Goal: Navigation & Orientation: Find specific page/section

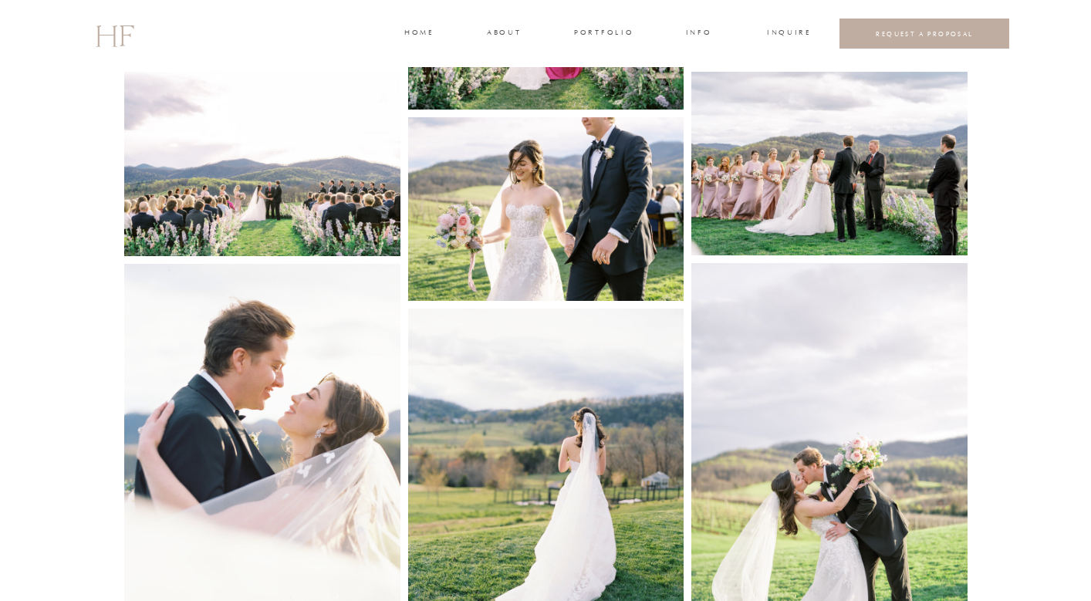
scroll to position [2689, 0]
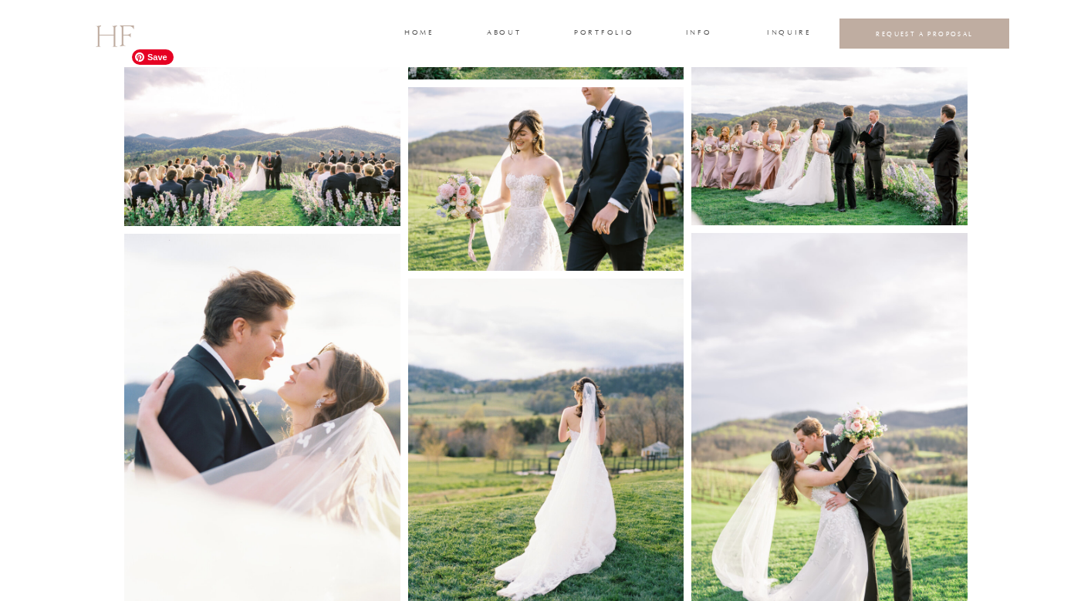
click at [275, 150] on img at bounding box center [262, 134] width 276 height 184
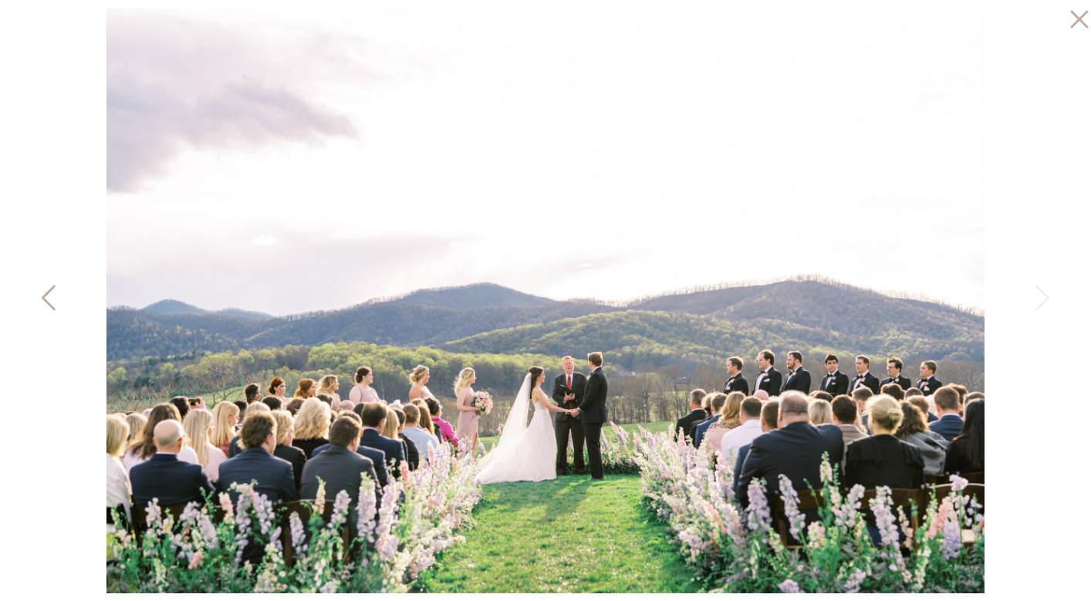
scroll to position [3039, 0]
click at [1070, 25] on icon at bounding box center [1075, 15] width 31 height 31
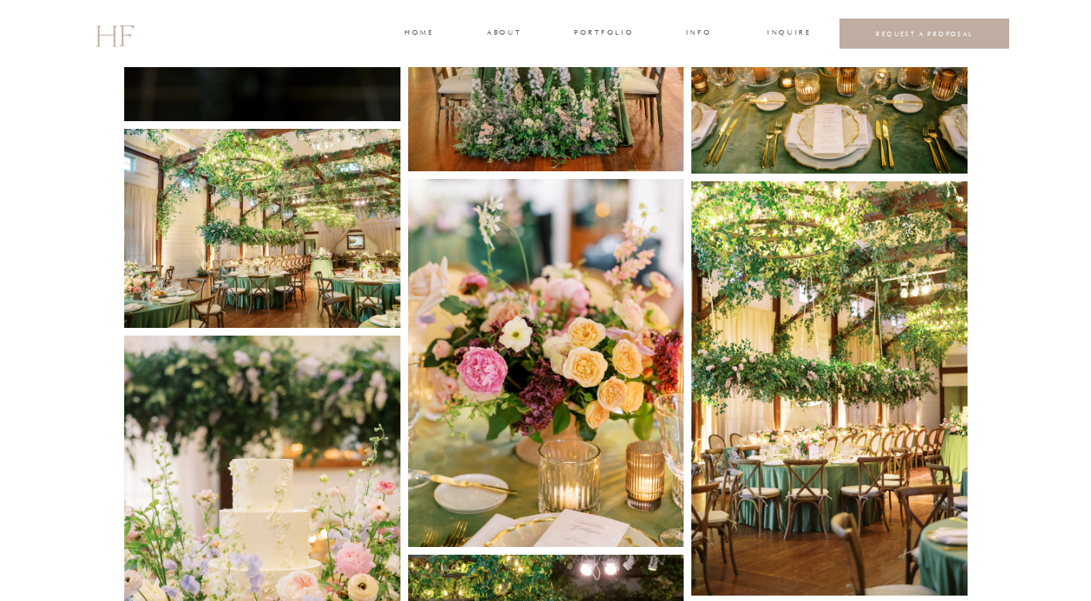
scroll to position [4343, 0]
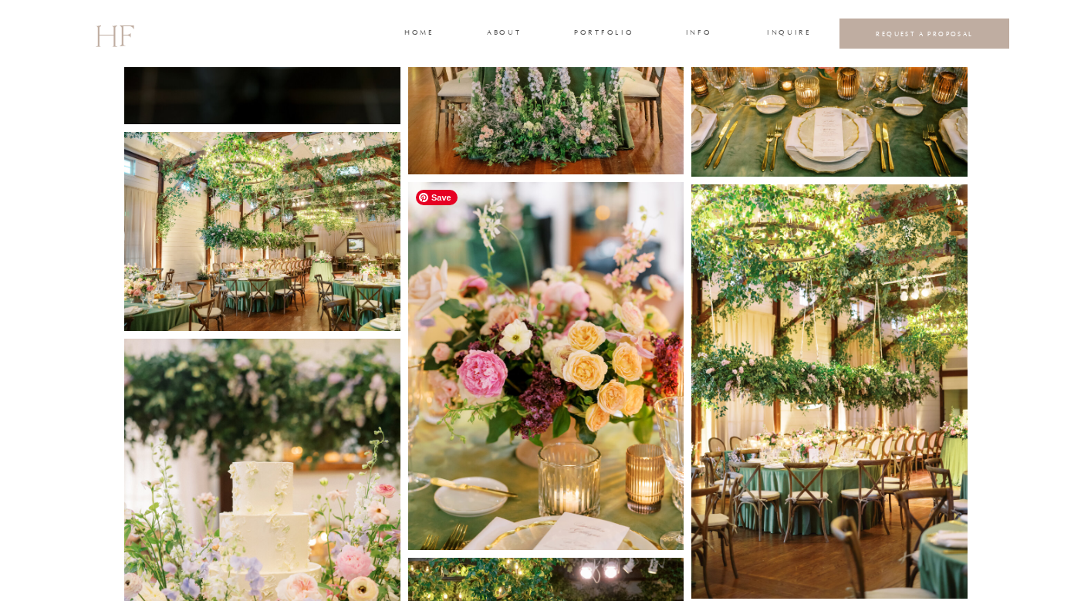
click at [576, 318] on img at bounding box center [546, 366] width 276 height 368
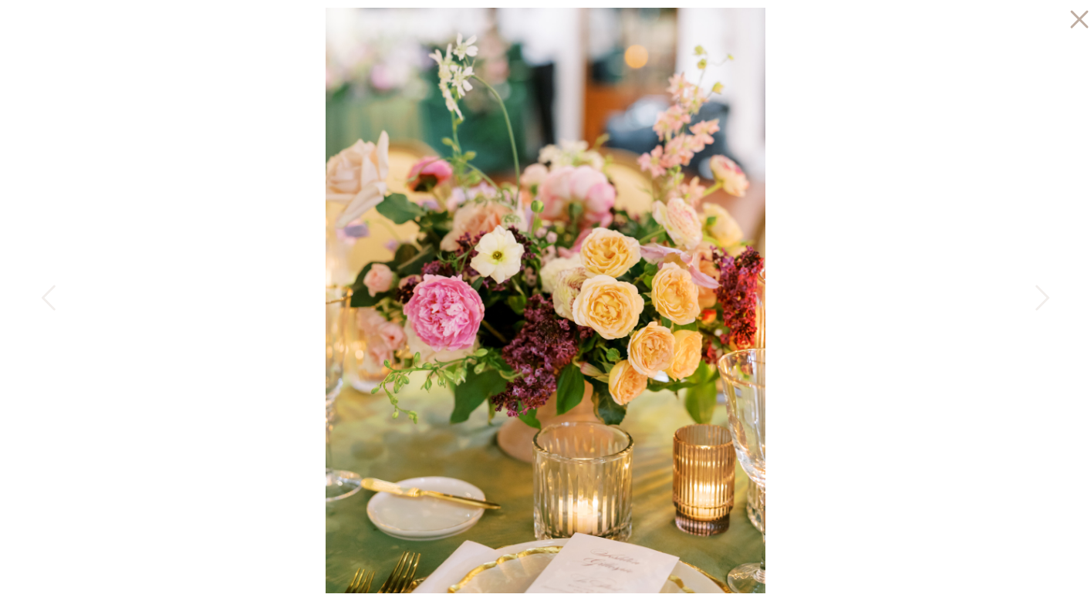
click at [1079, 20] on icon at bounding box center [1079, 20] width 18 height 18
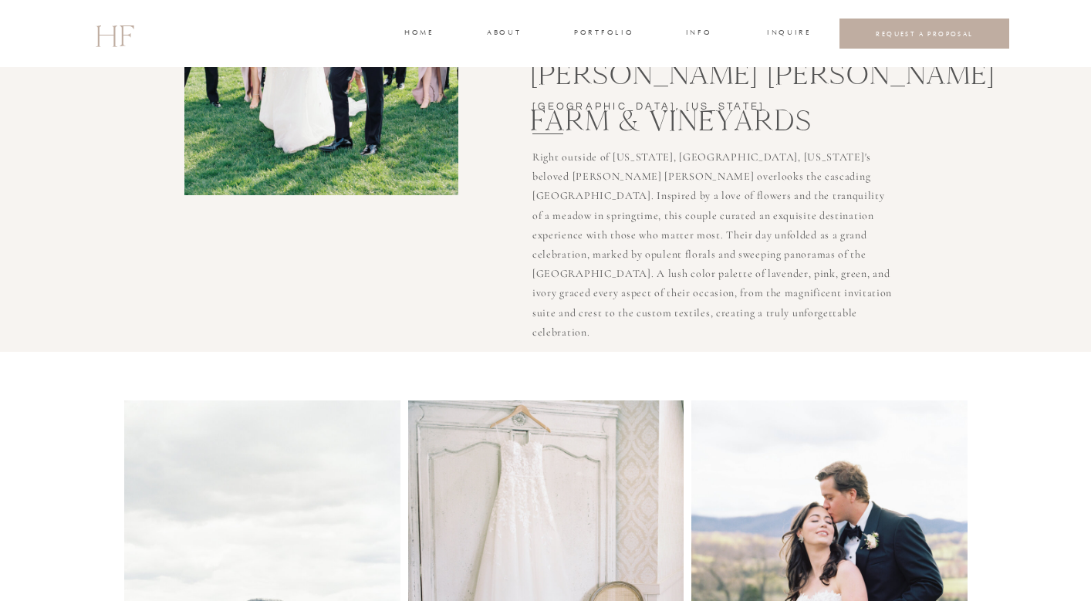
scroll to position [0, 0]
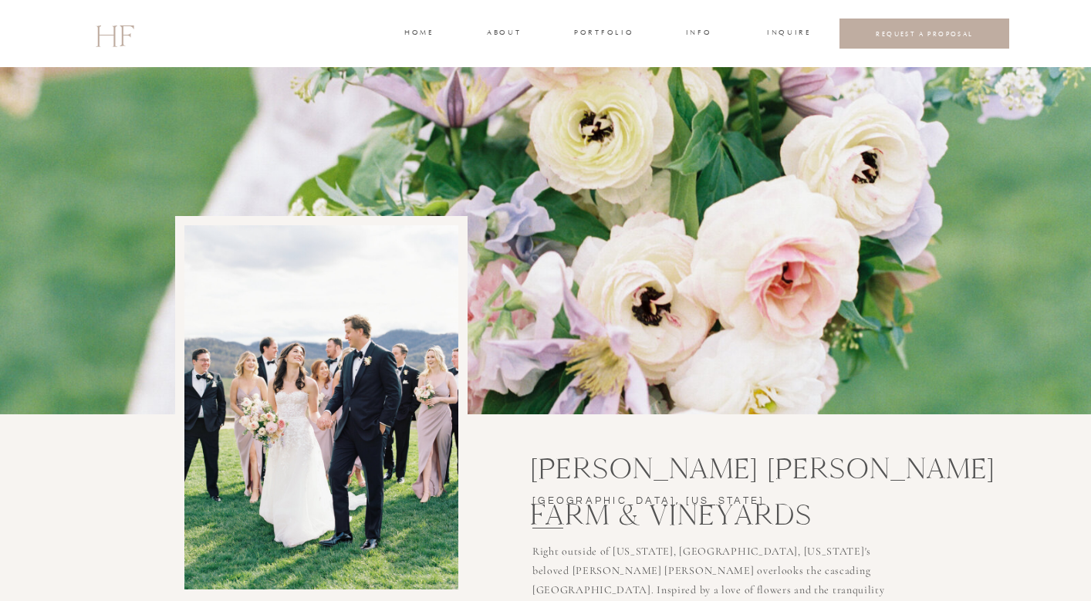
click at [122, 34] on h2 "HF" at bounding box center [114, 34] width 39 height 45
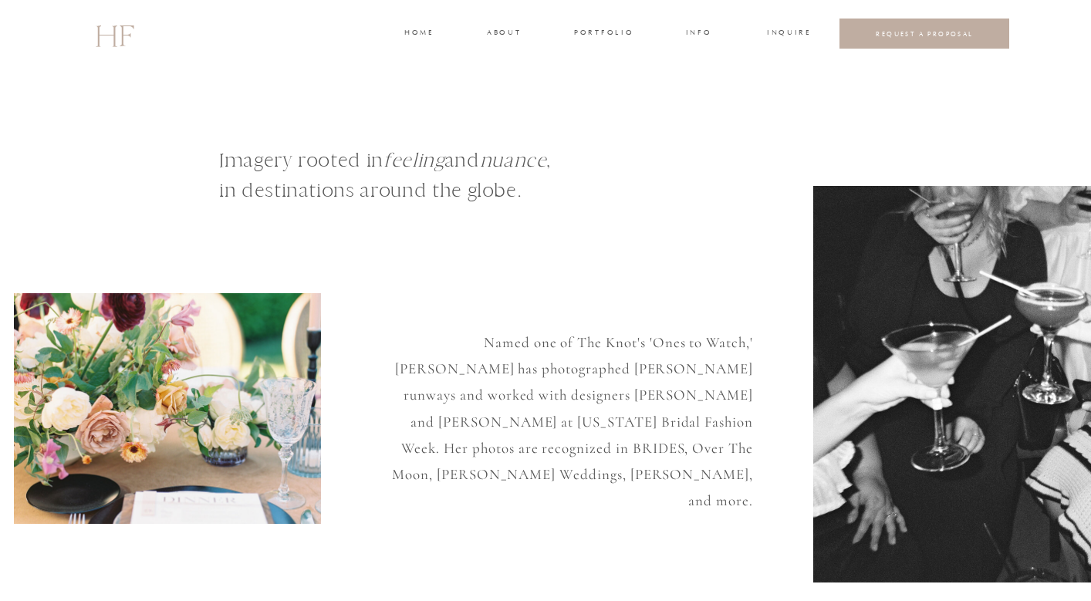
click at [501, 22] on div at bounding box center [545, 33] width 1091 height 67
click at [501, 31] on h3 "about" at bounding box center [503, 34] width 32 height 14
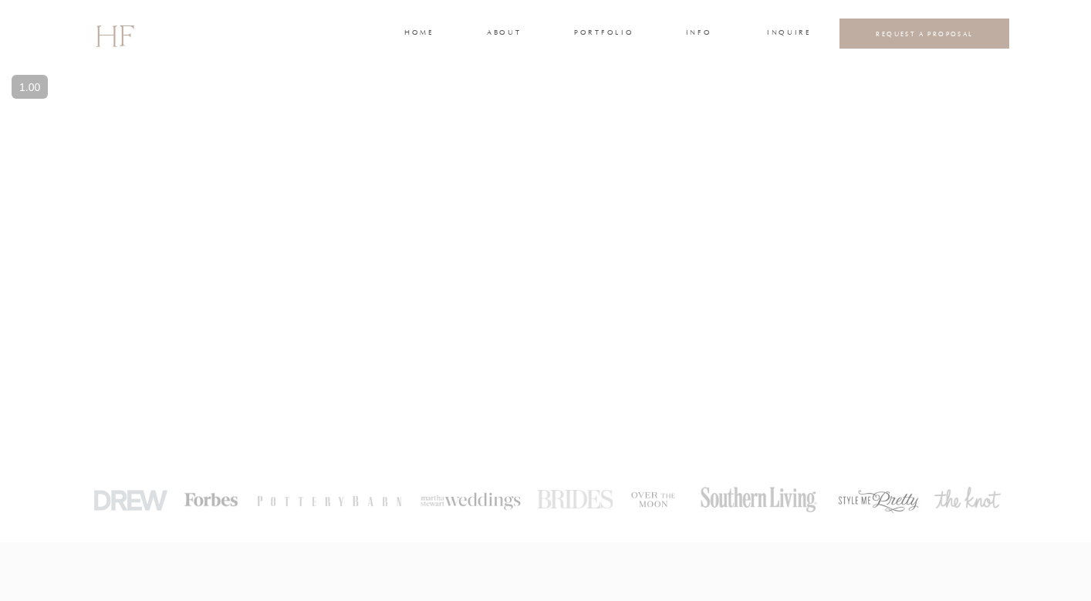
click at [598, 39] on h3 "portfolio" at bounding box center [603, 34] width 58 height 14
click at [605, 66] on h3 "WEDDINGS" at bounding box center [603, 69] width 54 height 14
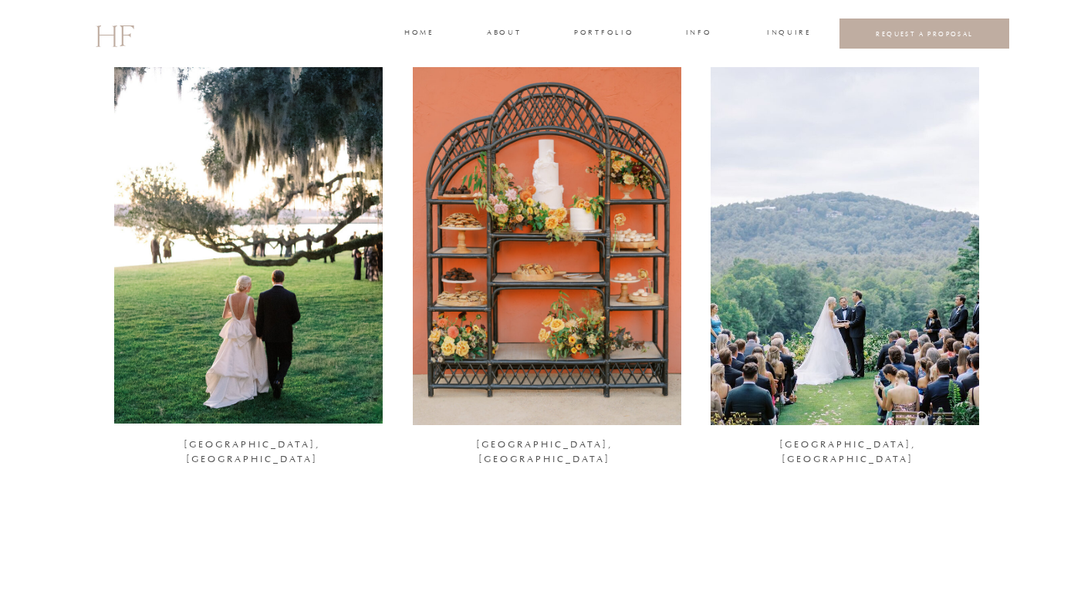
scroll to position [203, 0]
